Goal: Transaction & Acquisition: Purchase product/service

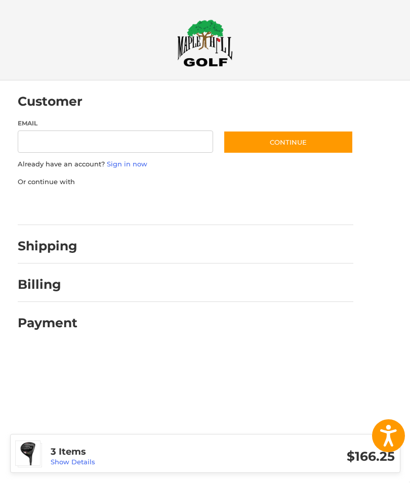
click at [79, 460] on link "Show Details" at bounding box center [73, 462] width 45 height 8
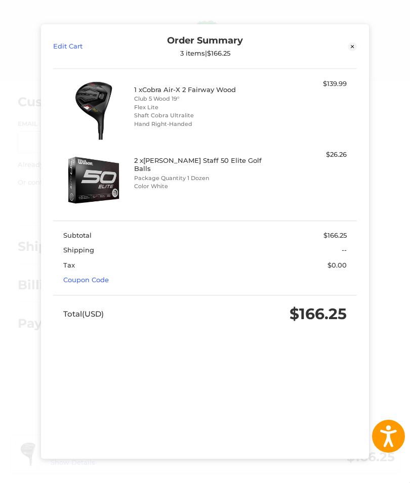
click at [100, 283] on link "Coupon Code" at bounding box center [86, 280] width 46 height 8
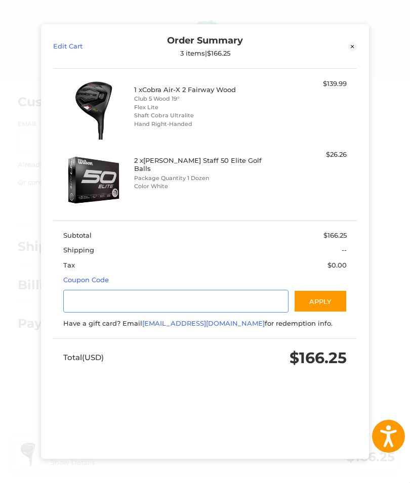
click at [95, 306] on input "Gift Certificate or Coupon Code" at bounding box center [175, 301] width 225 height 23
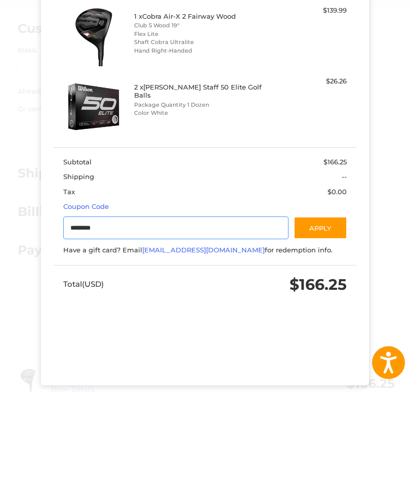
type input "********"
click at [323, 290] on button "Apply" at bounding box center [320, 301] width 54 height 23
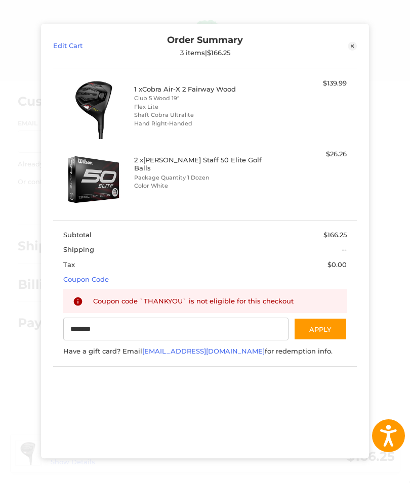
click at [397, 295] on div "Edit Cart Order Summary 3 items | $166.25 Close 1 x Cobra Air-X 2 Fairway Wood …" at bounding box center [205, 241] width 410 height 483
click at [75, 51] on link "Edit Cart" at bounding box center [91, 46] width 76 height 22
